Goal: Task Accomplishment & Management: Complete application form

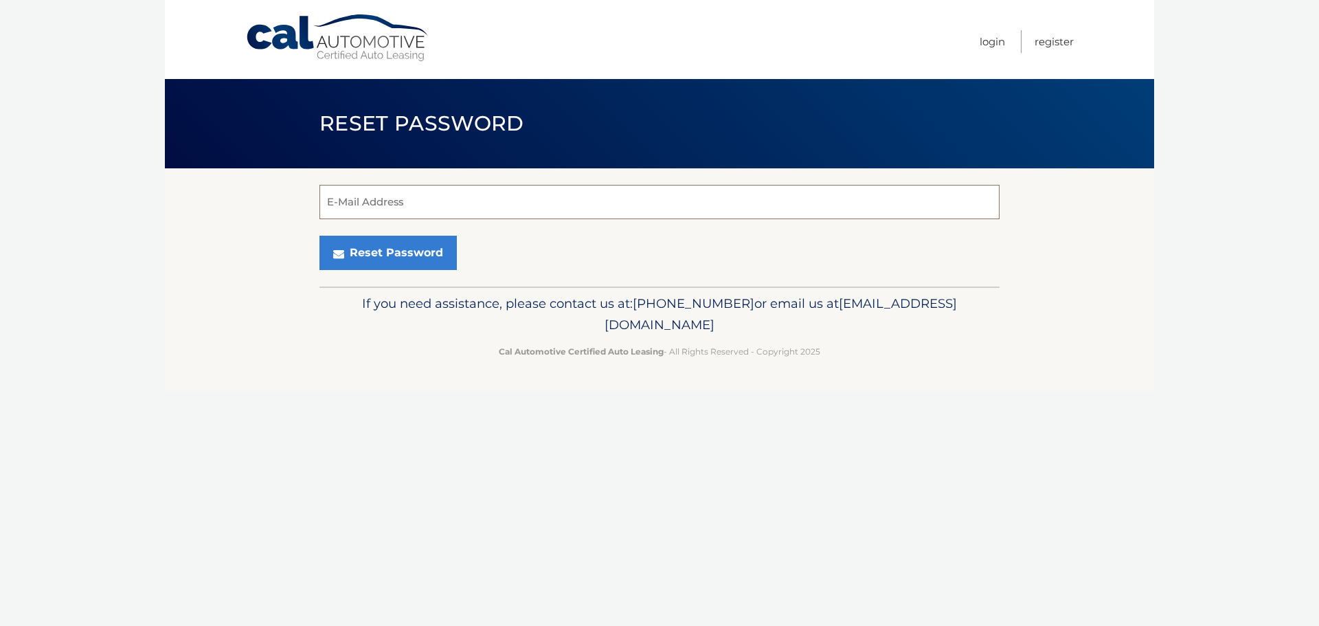
click at [649, 205] on input "E-Mail Address" at bounding box center [659, 202] width 680 height 34
type input "[EMAIL_ADDRESS][DOMAIN_NAME]"
click at [225, 277] on section "[EMAIL_ADDRESS][DOMAIN_NAME] E-Mail Address Reset Password" at bounding box center [659, 227] width 989 height 118
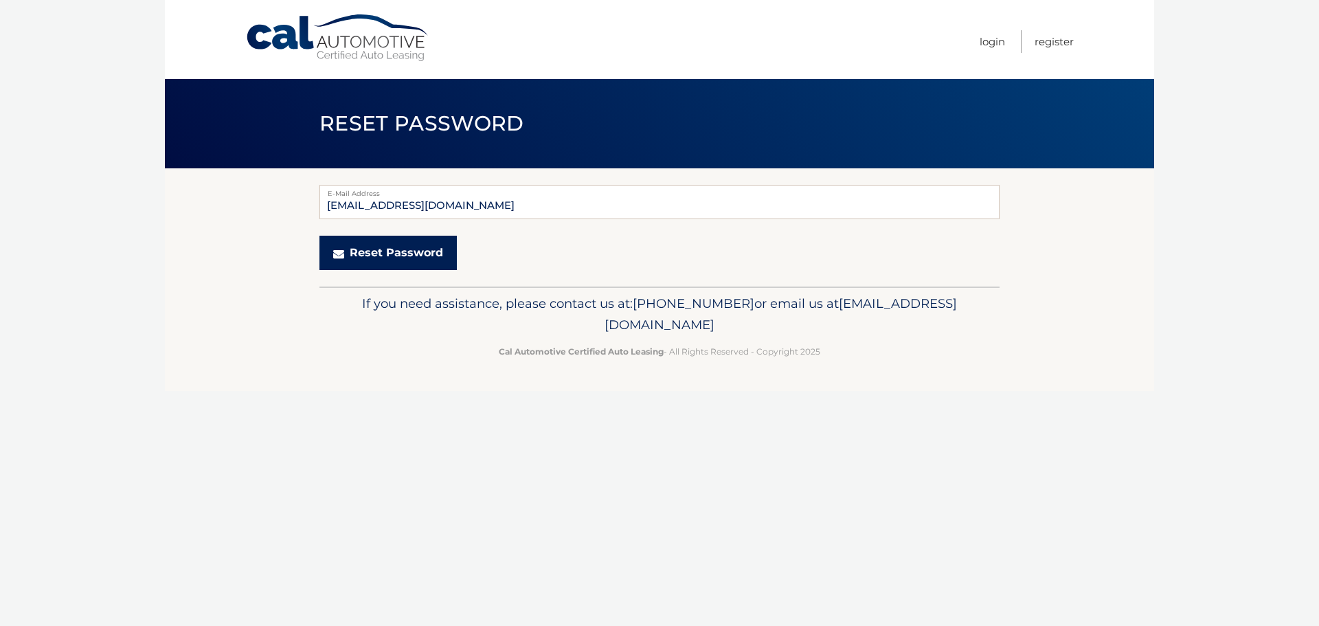
click at [355, 260] on button "Reset Password" at bounding box center [387, 253] width 137 height 34
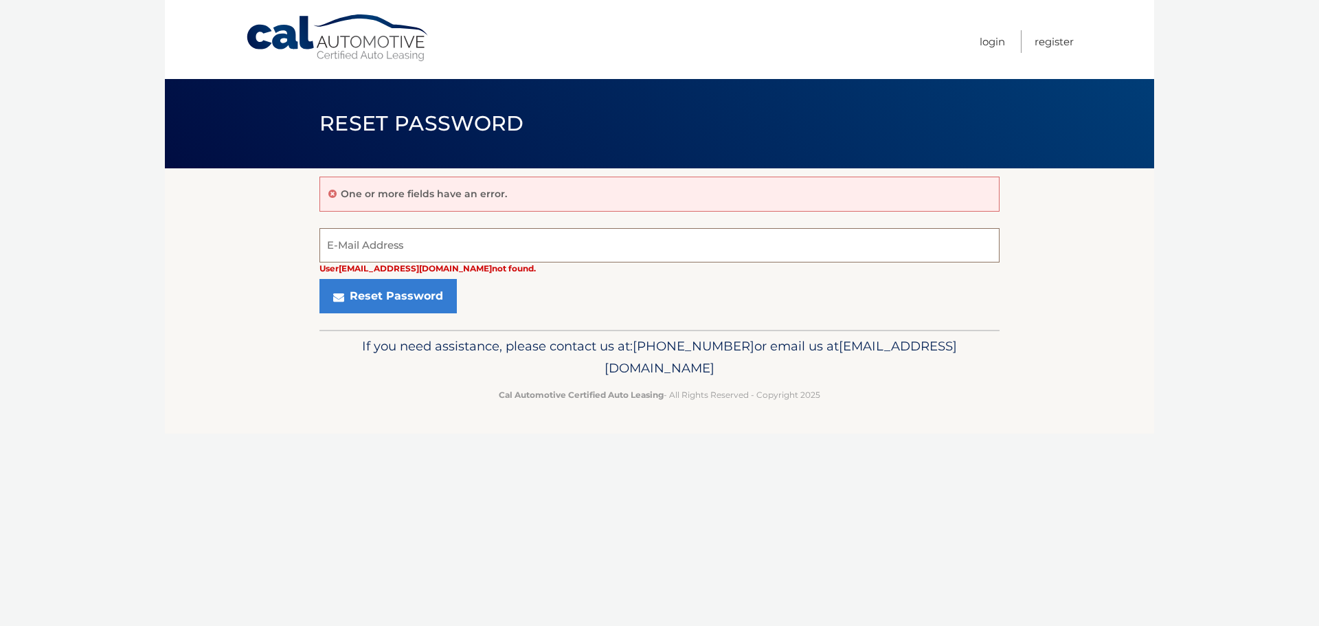
click at [440, 240] on input "E-Mail Address" at bounding box center [659, 245] width 680 height 34
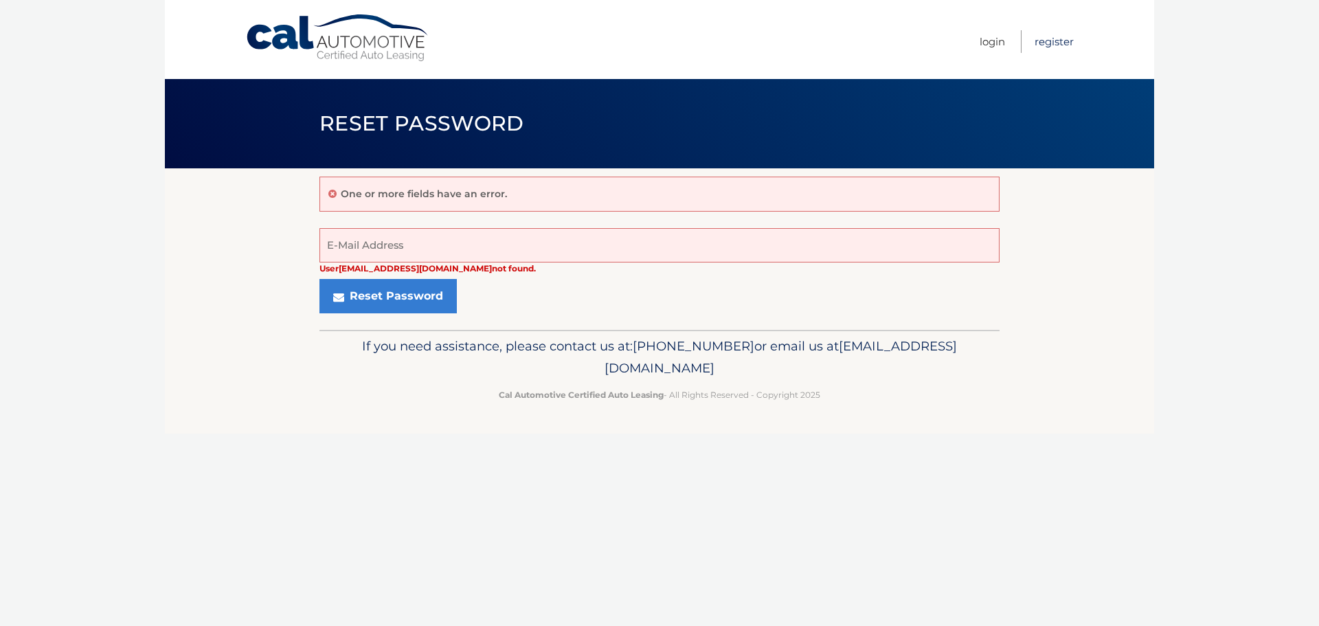
click at [1043, 43] on link "Register" at bounding box center [1054, 41] width 39 height 23
click at [1066, 45] on link "Register" at bounding box center [1054, 41] width 39 height 23
click at [323, 45] on link "Cal Automotive" at bounding box center [337, 38] width 185 height 49
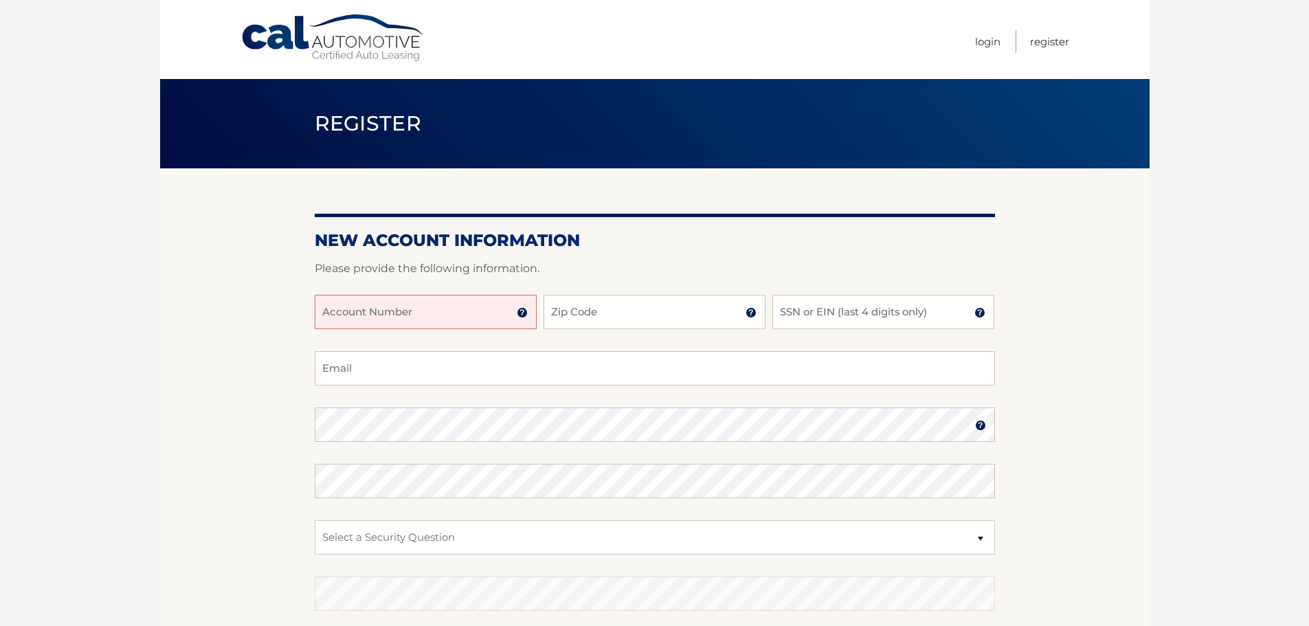
click at [453, 306] on input "Account Number" at bounding box center [426, 312] width 222 height 34
type input "44455851262"
type input "08618"
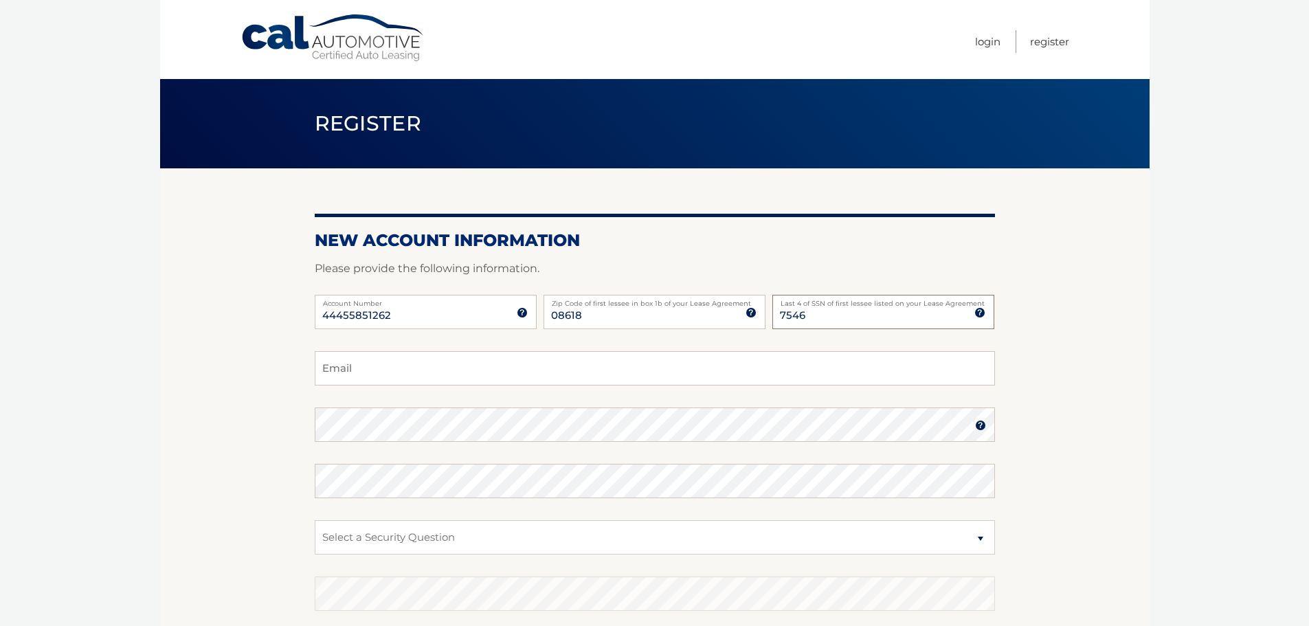
type input "7546"
type input "[EMAIL_ADDRESS][DOMAIN_NAME]"
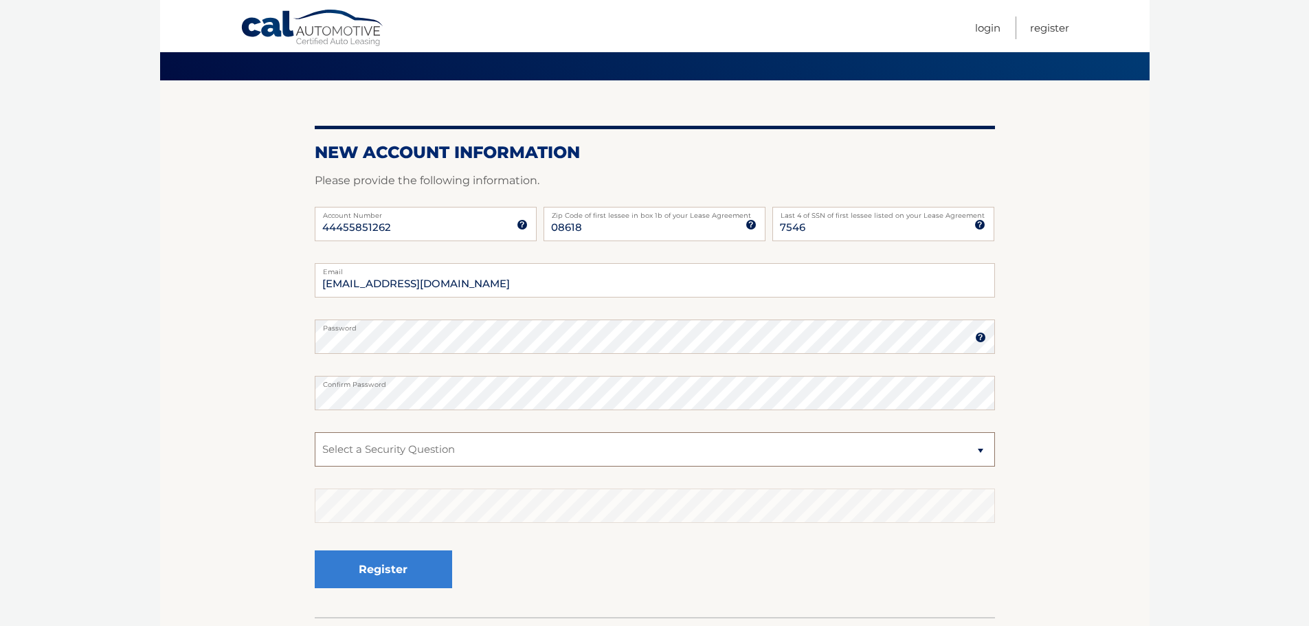
scroll to position [183, 0]
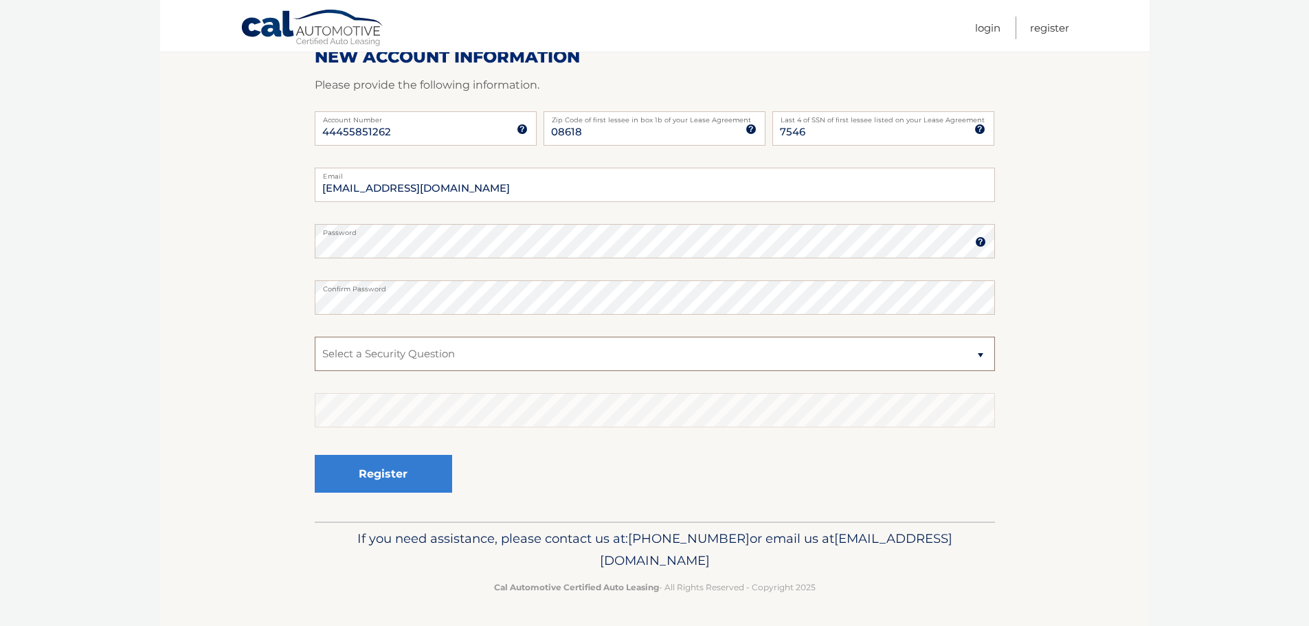
click at [917, 357] on select "Select a Security Question What was the name of your elementary school? What is…" at bounding box center [655, 354] width 680 height 34
click at [315, 337] on select "Select a Security Question What was the name of your elementary school? What is…" at bounding box center [655, 354] width 680 height 34
click at [522, 357] on select "Select a Security Question What was the name of your elementary school? What is…" at bounding box center [655, 354] width 680 height 34
select select "4"
click at [315, 337] on select "Select a Security Question What was the name of your elementary school? What is…" at bounding box center [655, 354] width 680 height 34
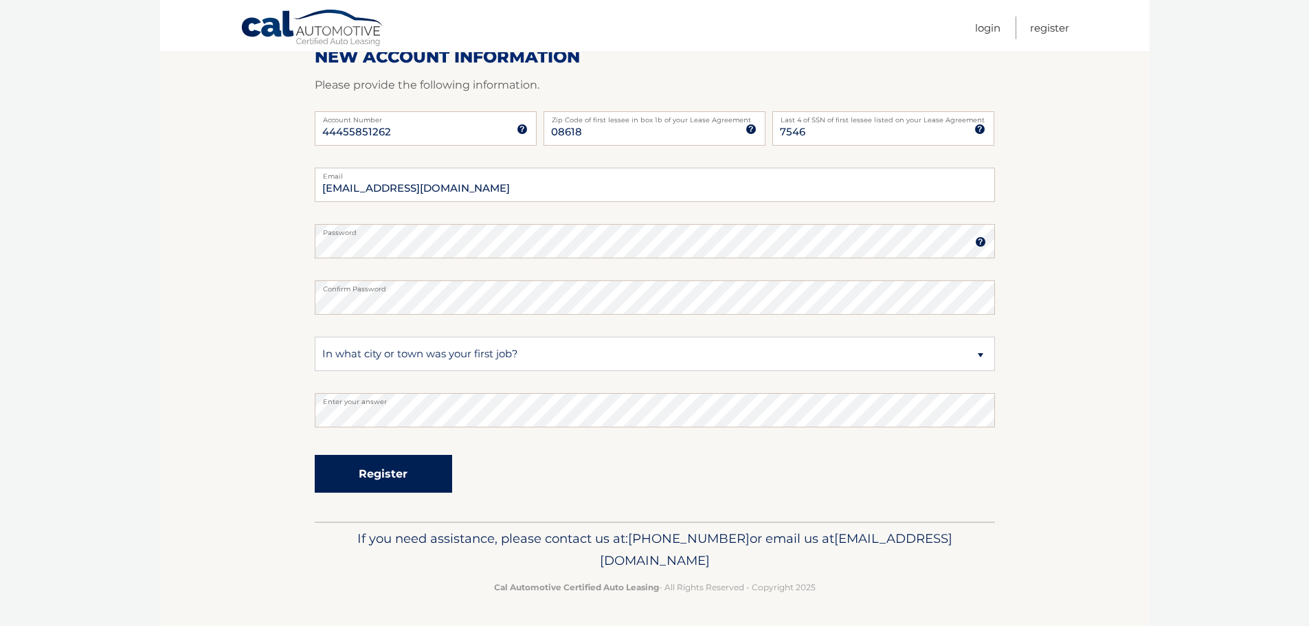
click at [369, 480] on button "Register" at bounding box center [383, 474] width 137 height 38
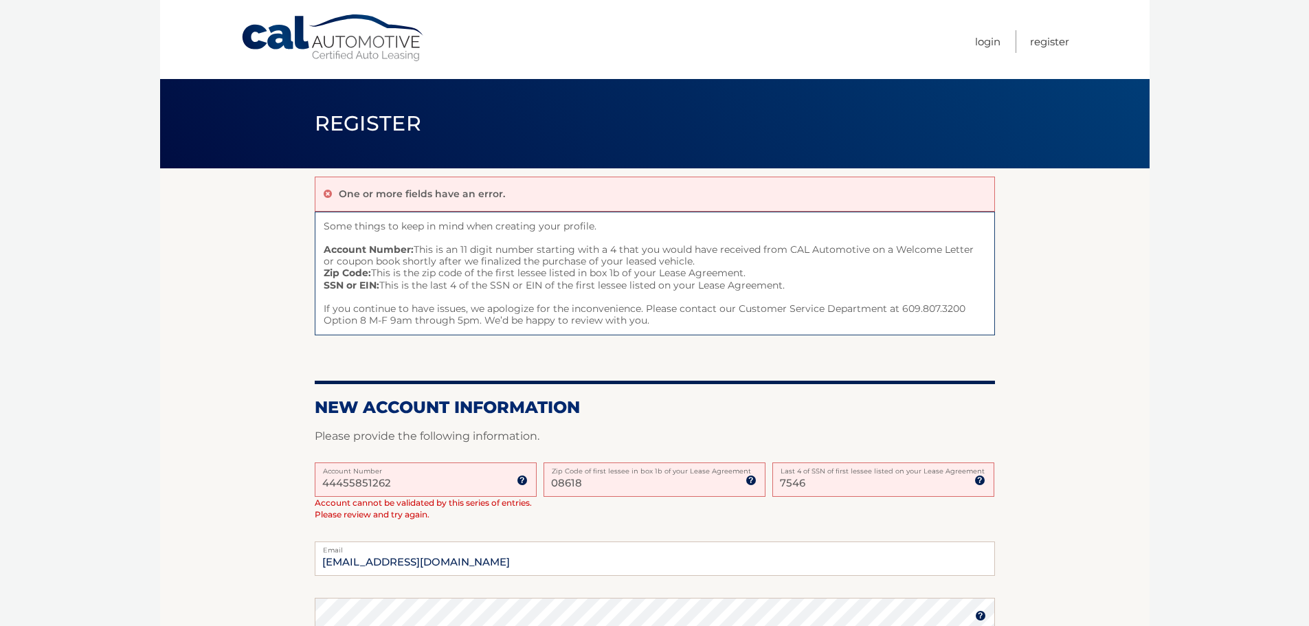
click at [523, 482] on img at bounding box center [522, 480] width 11 height 11
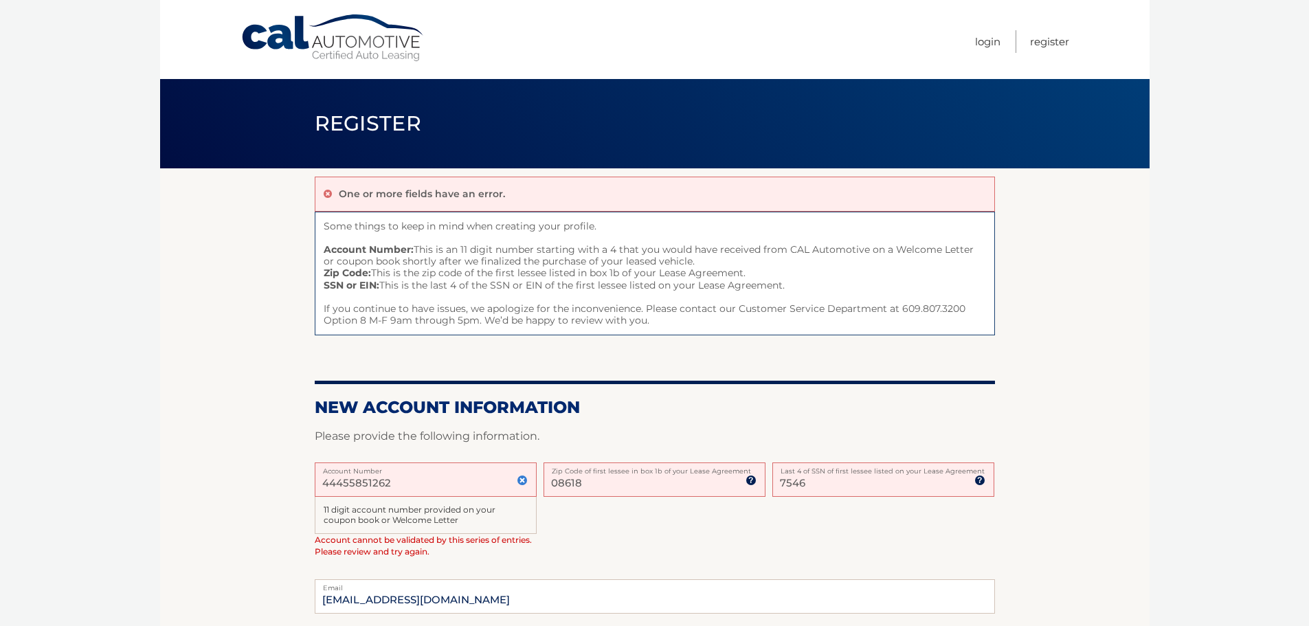
click at [523, 482] on img at bounding box center [522, 480] width 11 height 11
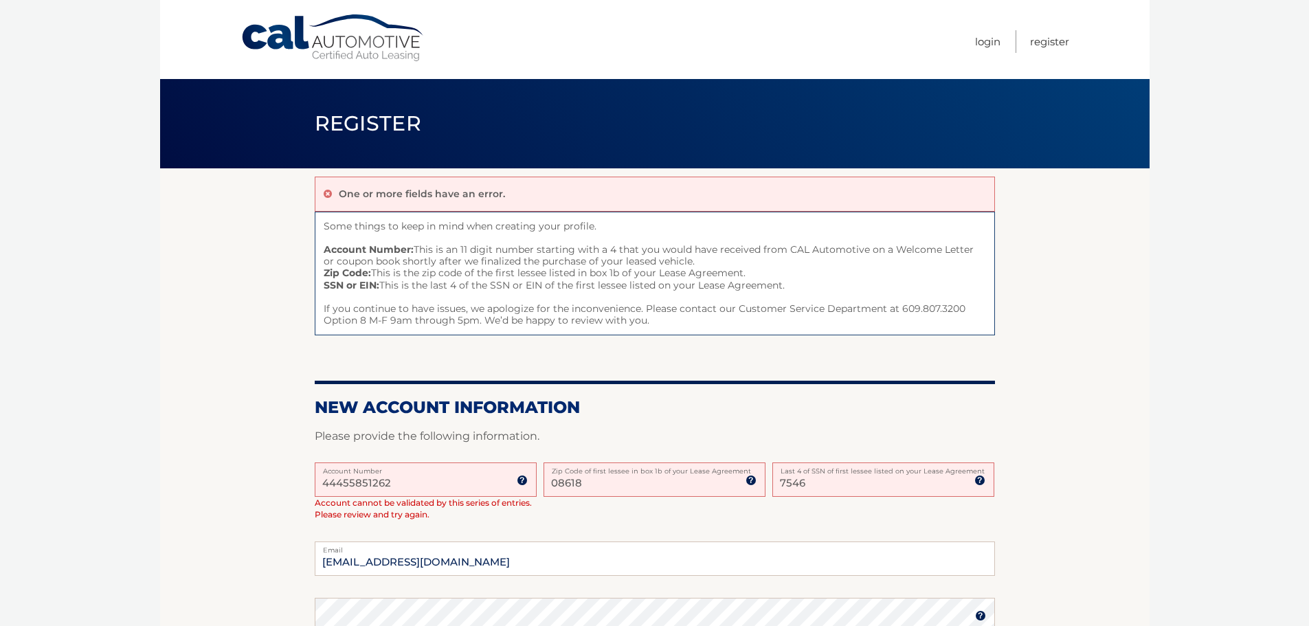
drag, startPoint x: 422, startPoint y: 477, endPoint x: 262, endPoint y: 472, distance: 159.5
click at [262, 472] on section "One or more fields have an error. Some things to keep in mind when creating you…" at bounding box center [654, 531] width 989 height 727
click at [361, 484] on input "44455851262" at bounding box center [426, 479] width 222 height 34
click at [605, 490] on input "08618" at bounding box center [654, 479] width 222 height 34
click at [572, 486] on input "08618" at bounding box center [654, 479] width 222 height 34
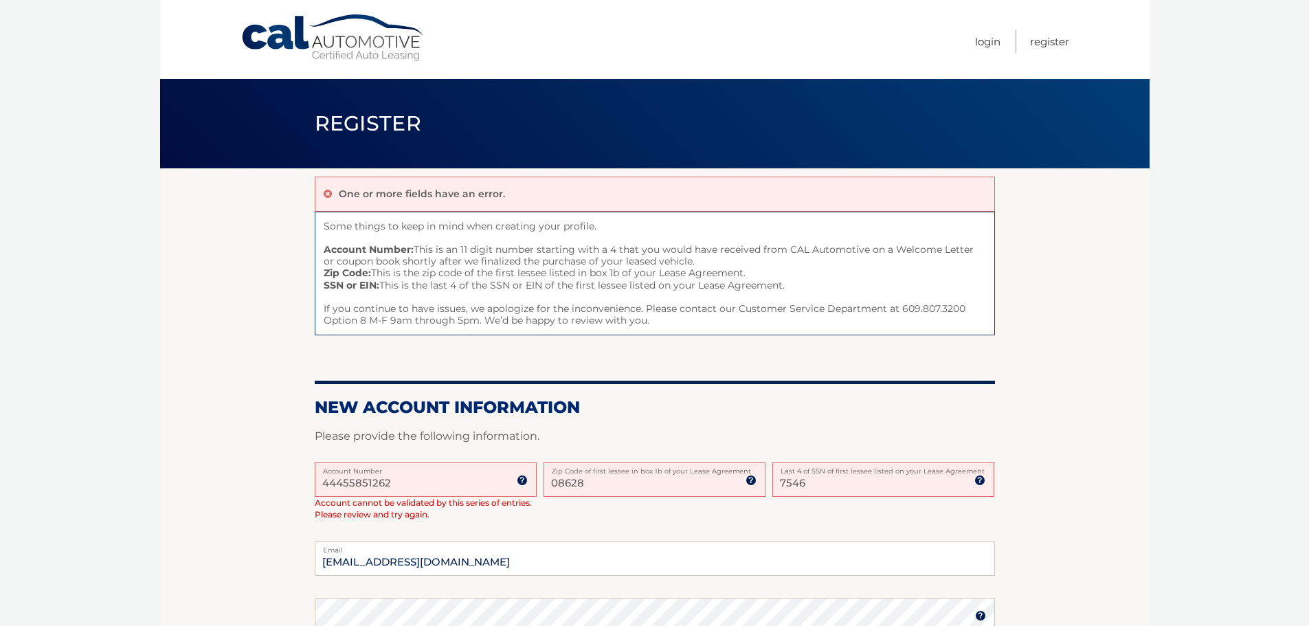
type input "08628"
click at [610, 515] on div "44455851262 Account Number 11 digit account number provided on your coupon book…" at bounding box center [655, 502] width 680 height 80
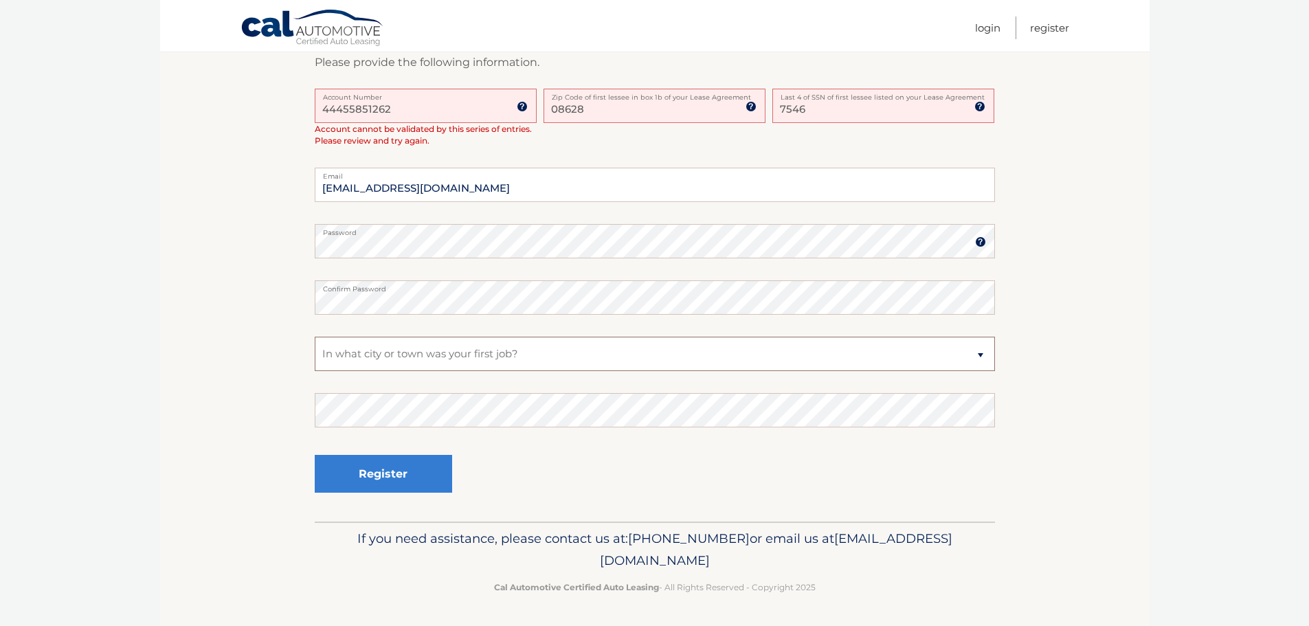
click at [342, 355] on select "Select a Security Question What was the name of your elementary school? What is…" at bounding box center [655, 354] width 680 height 34
click at [315, 337] on select "Select a Security Question What was the name of your elementary school? What is…" at bounding box center [655, 354] width 680 height 34
click at [404, 488] on button "Register" at bounding box center [383, 474] width 137 height 38
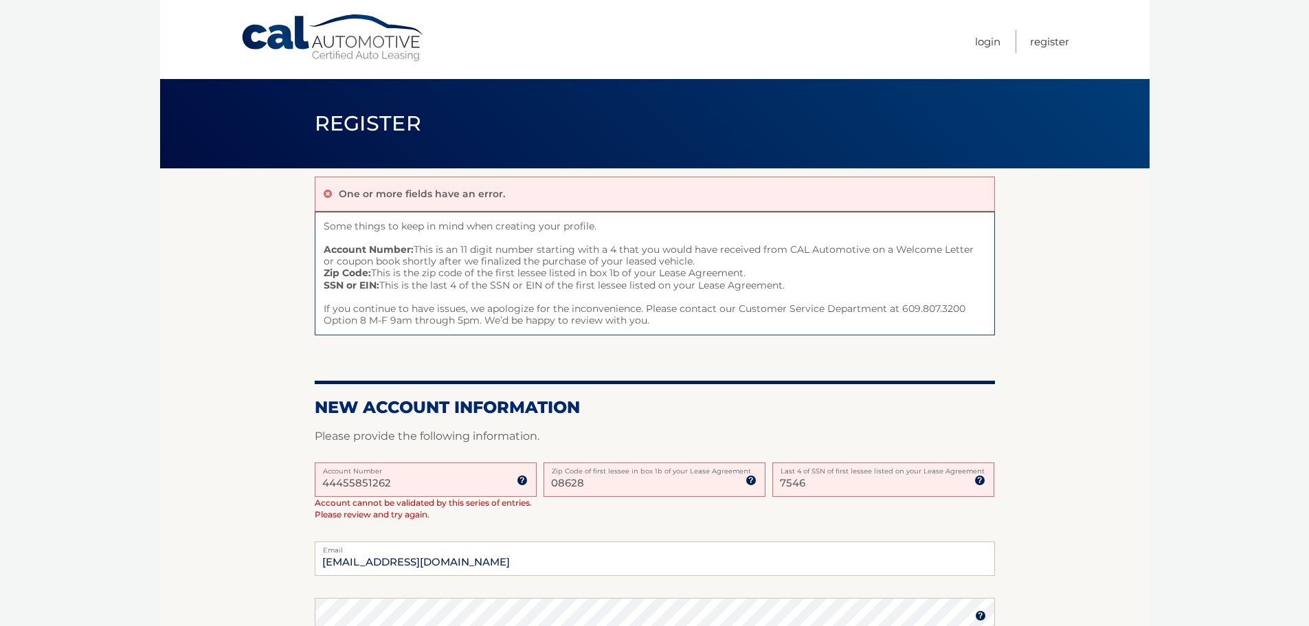
click at [401, 488] on input "44455851262" at bounding box center [426, 479] width 222 height 34
click at [573, 487] on input "08628" at bounding box center [654, 479] width 222 height 34
type input "08618"
drag, startPoint x: 438, startPoint y: 483, endPoint x: 164, endPoint y: 470, distance: 274.4
click at [164, 470] on section "One or more fields have an error. Some things to keep in mind when creating you…" at bounding box center [654, 531] width 989 height 727
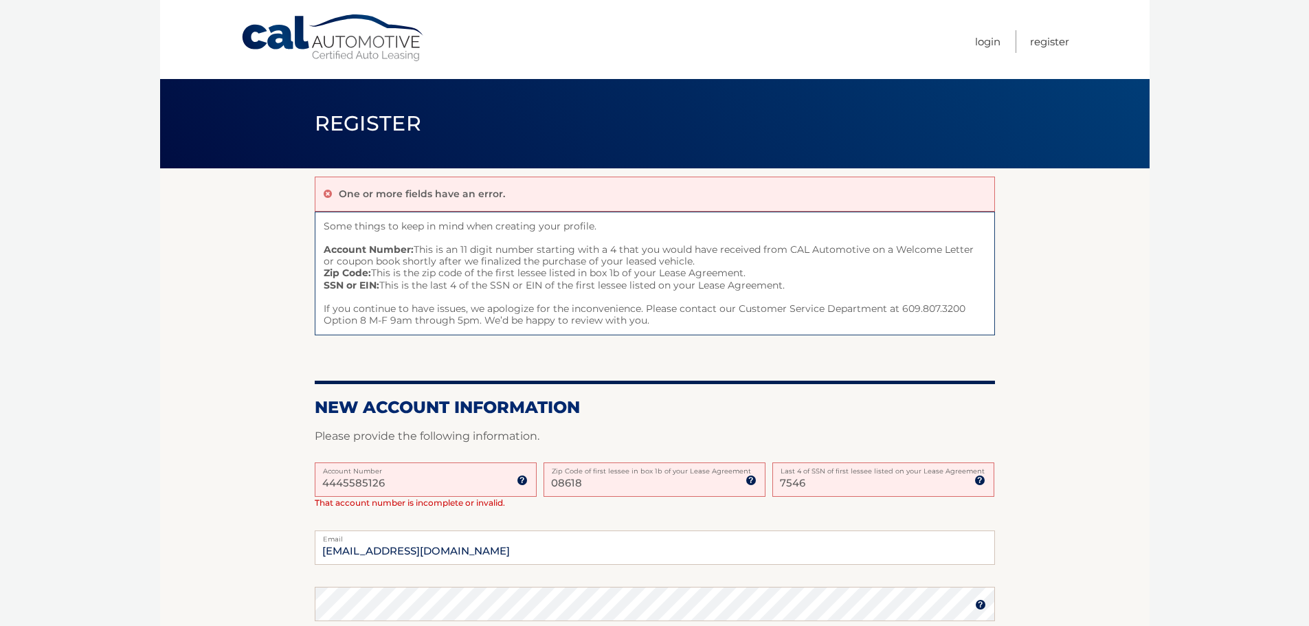
type input "44455851262"
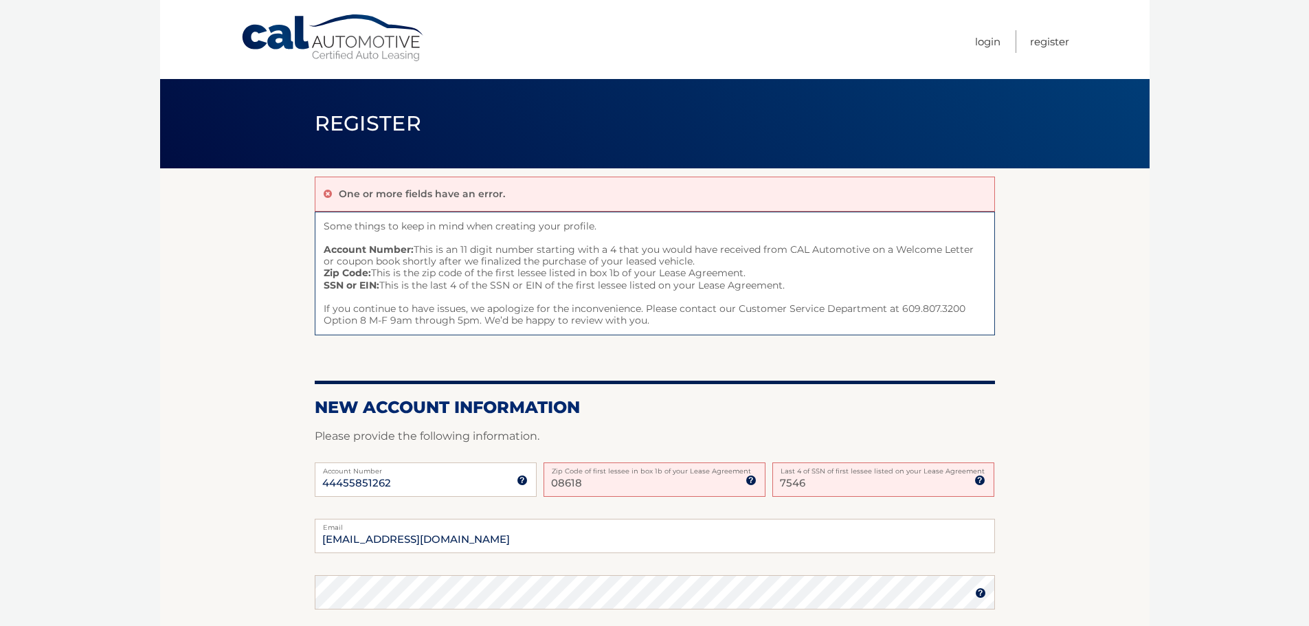
click at [755, 434] on p "Please provide the following information." at bounding box center [655, 436] width 680 height 19
drag, startPoint x: 655, startPoint y: 478, endPoint x: 517, endPoint y: 469, distance: 138.4
click at [517, 469] on div "44455851262 Account Number 11 digit account number provided on your coupon book…" at bounding box center [655, 490] width 680 height 56
type input "08618"
click at [611, 484] on input "08618" at bounding box center [654, 479] width 222 height 34
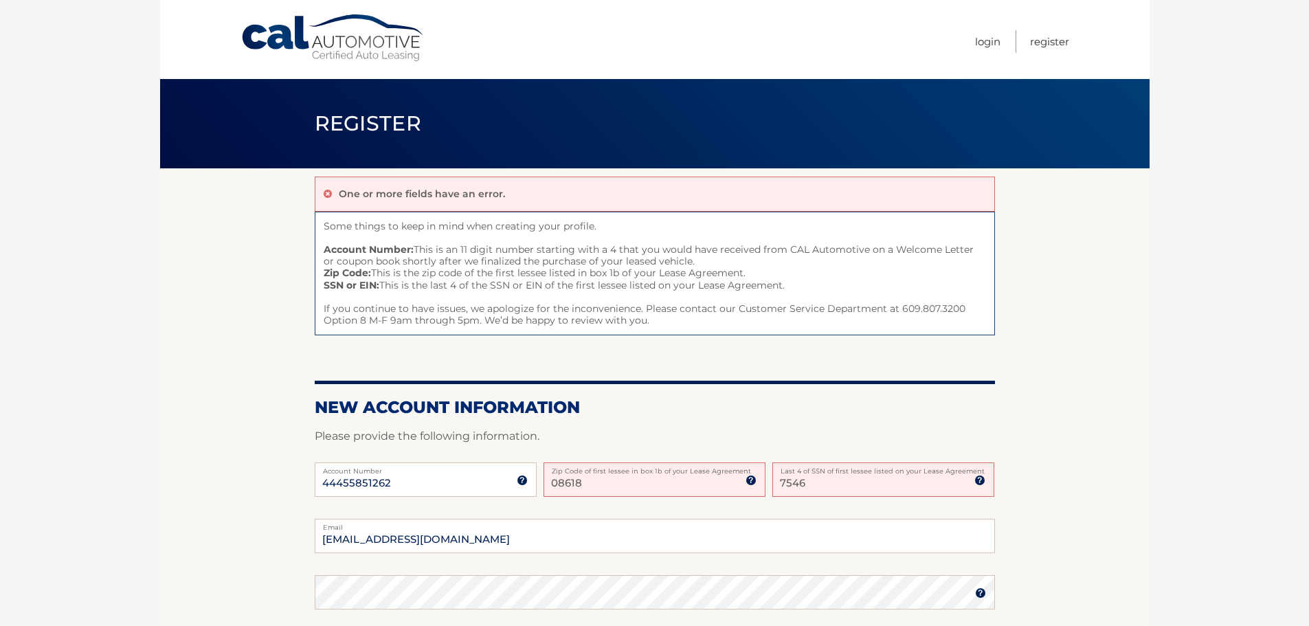
drag, startPoint x: 627, startPoint y: 480, endPoint x: 428, endPoint y: 469, distance: 198.8
click at [429, 469] on div "44455851262 Account Number 11 digit account number provided on your coupon book…" at bounding box center [655, 490] width 680 height 56
type input "08618"
type input "7546"
click at [1105, 485] on section "One or more fields have an error. Some things to keep in mind when creating you…" at bounding box center [654, 520] width 989 height 704
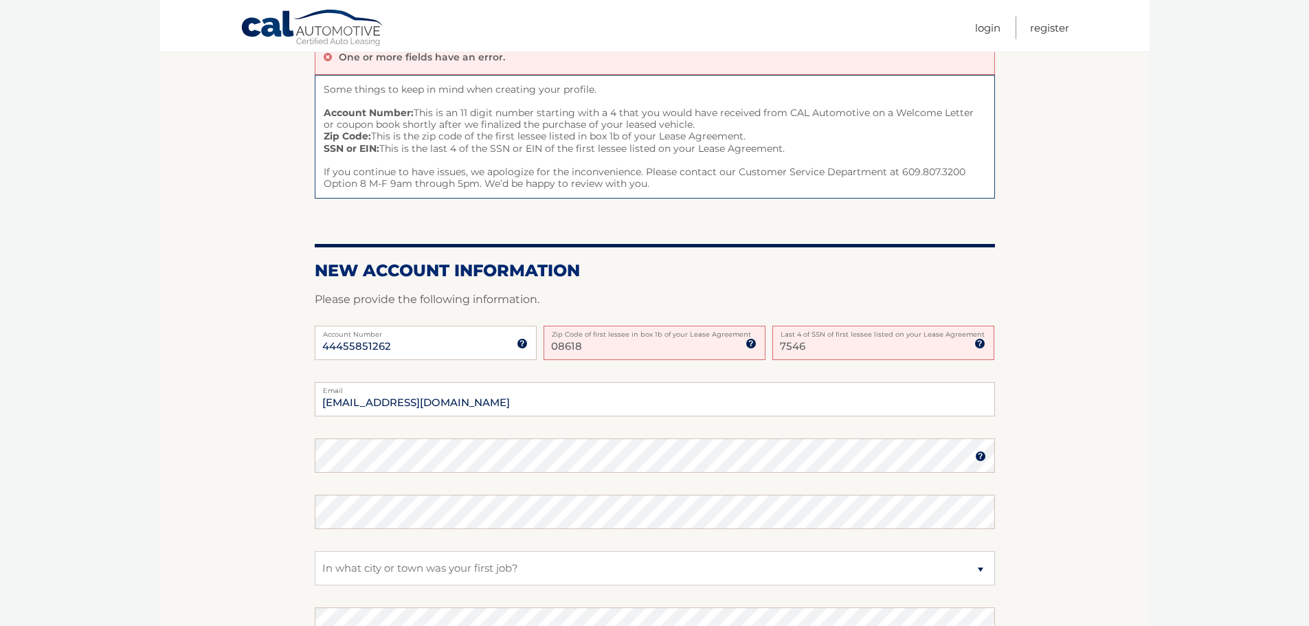
scroll to position [137, 0]
click at [978, 456] on img at bounding box center [980, 455] width 11 height 11
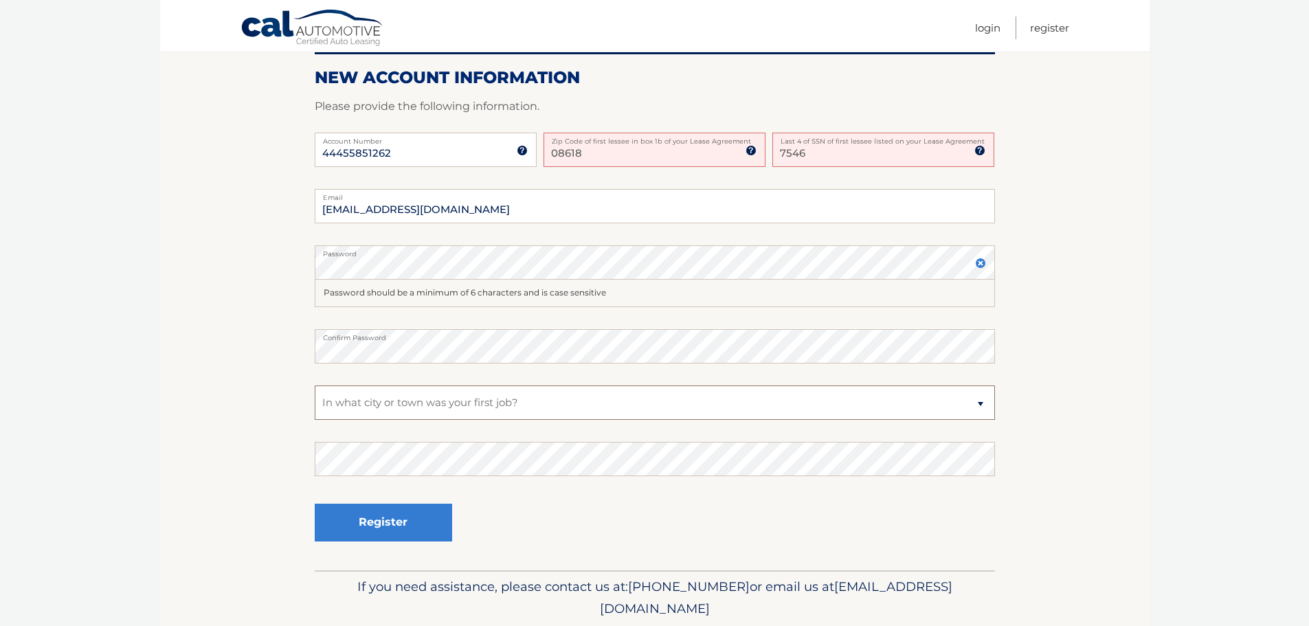
scroll to position [344, 0]
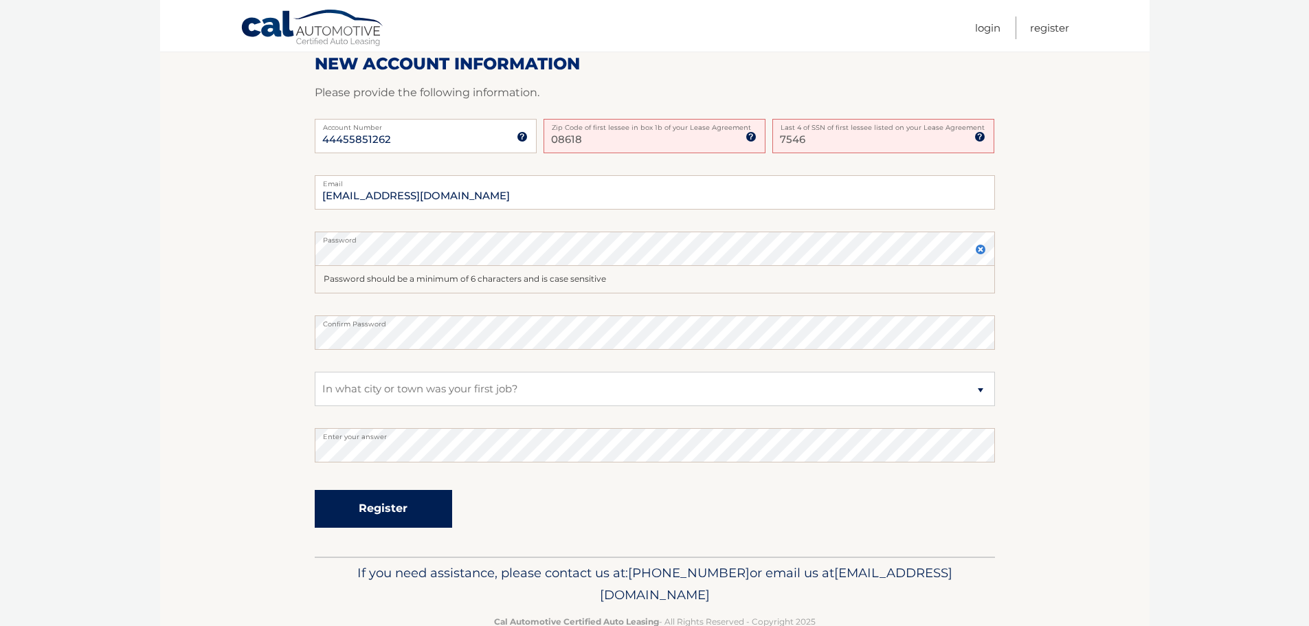
click at [391, 497] on button "Register" at bounding box center [383, 509] width 137 height 38
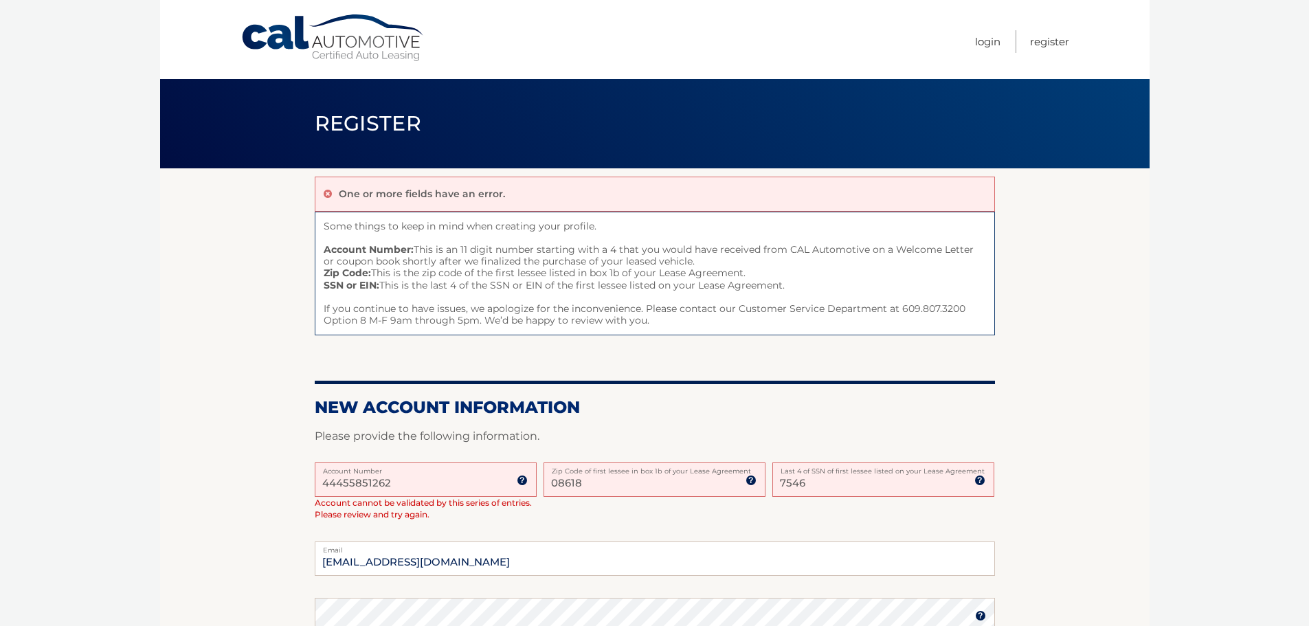
click at [394, 248] on strong "Account Number:" at bounding box center [369, 249] width 90 height 12
click at [506, 245] on span "Some things to keep in mind when creating your profile. Account Number: This is…" at bounding box center [655, 274] width 680 height 124
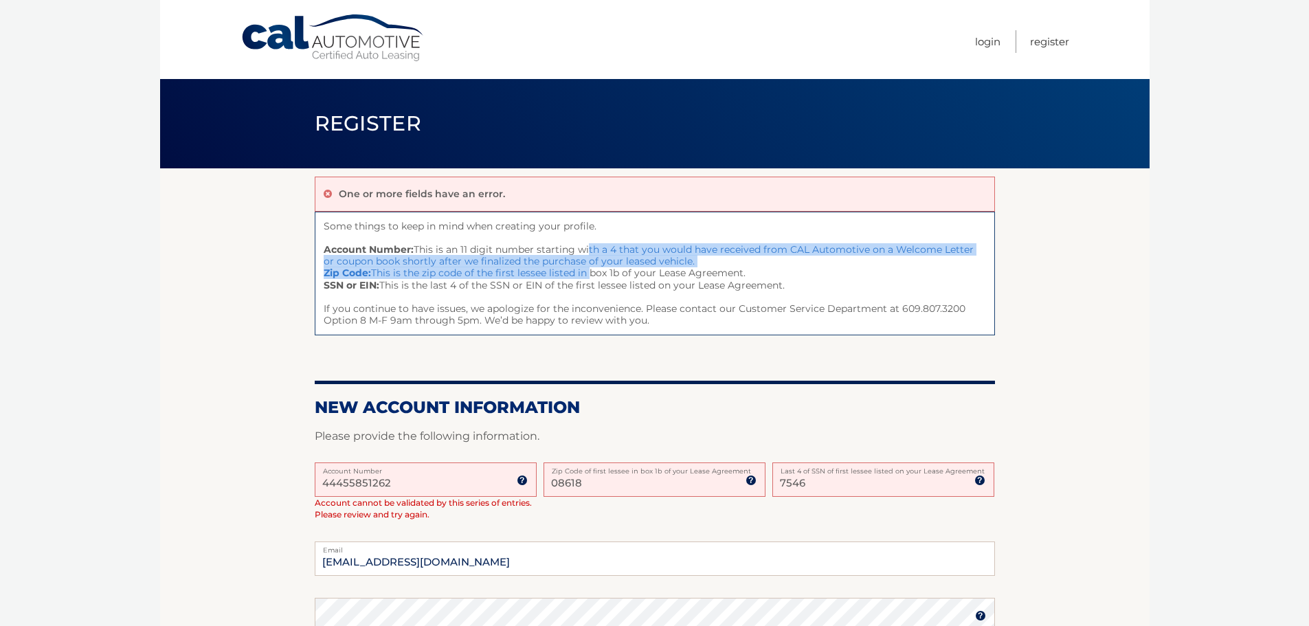
drag, startPoint x: 584, startPoint y: 246, endPoint x: 585, endPoint y: 273, distance: 27.5
click at [585, 273] on span "Some things to keep in mind when creating your profile. Account Number: This is…" at bounding box center [655, 274] width 680 height 124
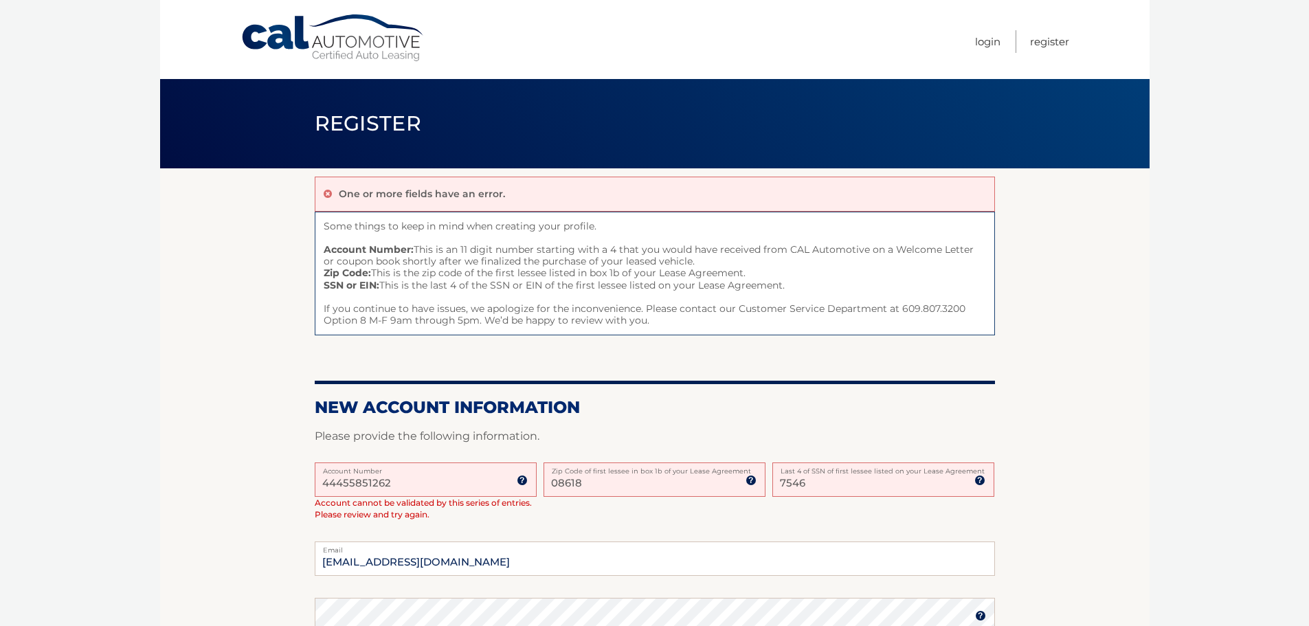
click at [546, 271] on span "Some things to keep in mind when creating your profile. Account Number: This is…" at bounding box center [655, 274] width 680 height 124
